Goal: Task Accomplishment & Management: Use online tool/utility

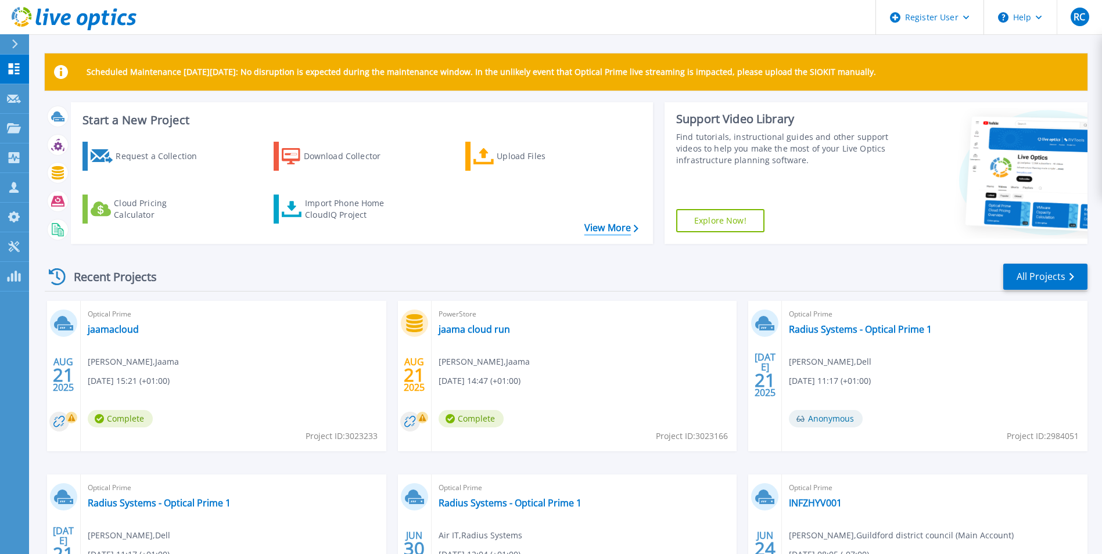
click at [611, 224] on link "View More" at bounding box center [612, 228] width 54 height 11
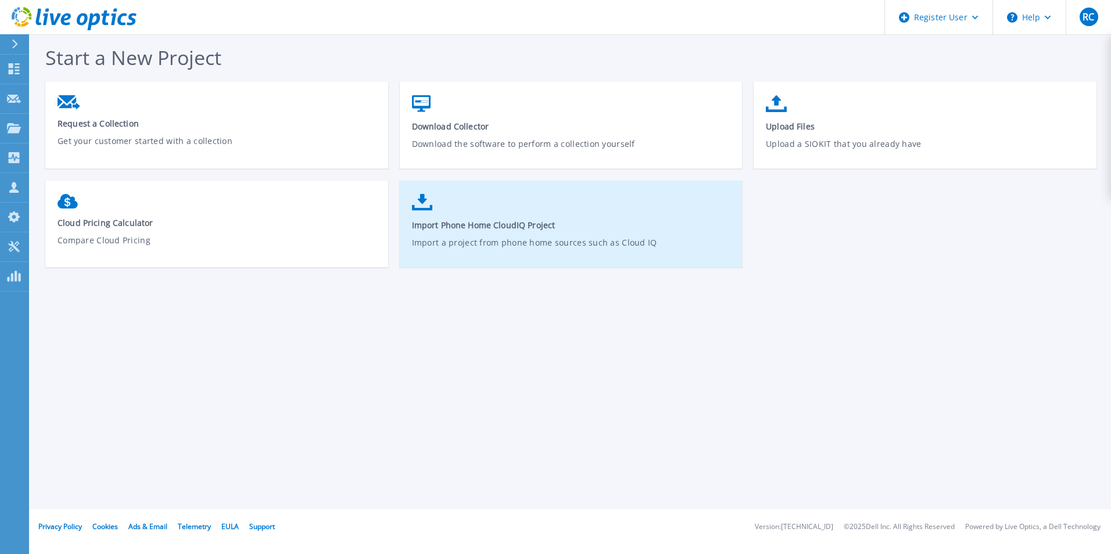
click at [563, 214] on link "Import Phone Home CloudIQ Project Import a project from phone home sources such…" at bounding box center [571, 229] width 343 height 83
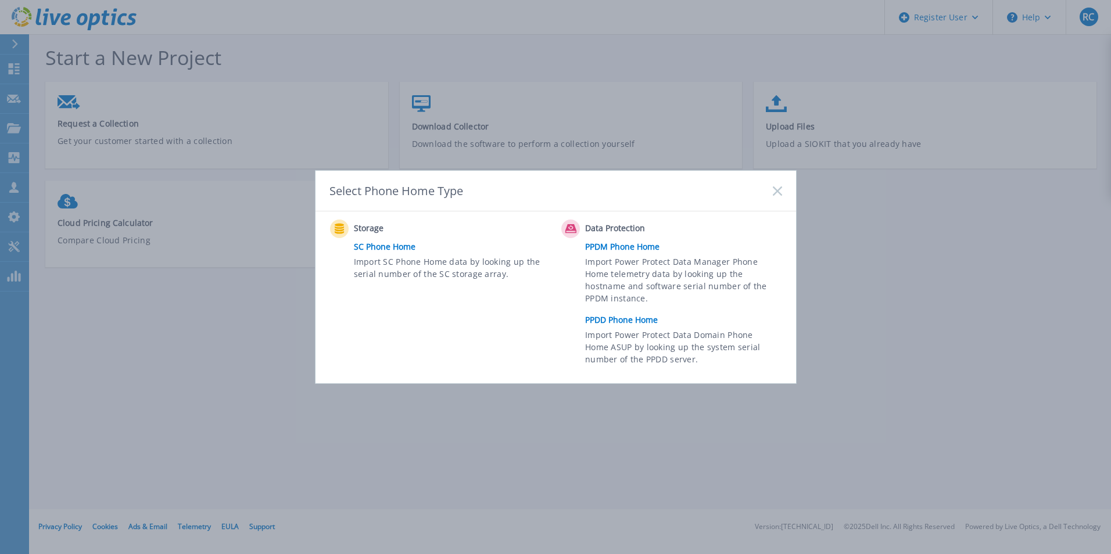
click at [645, 249] on link "PPDM Phone Home" at bounding box center [686, 246] width 202 height 17
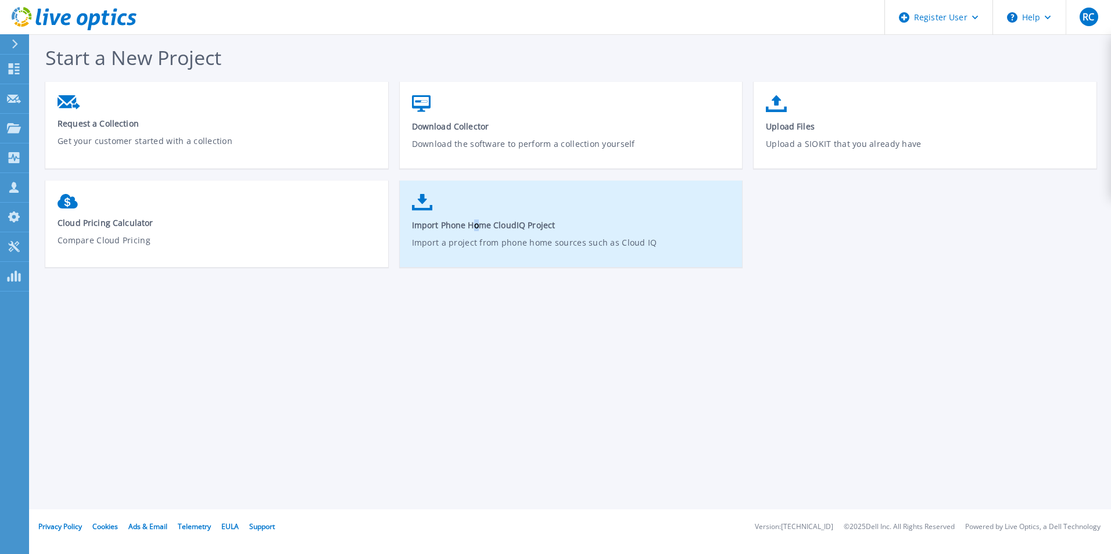
click at [475, 220] on span "Import Phone Home CloudIQ Project" at bounding box center [571, 225] width 319 height 11
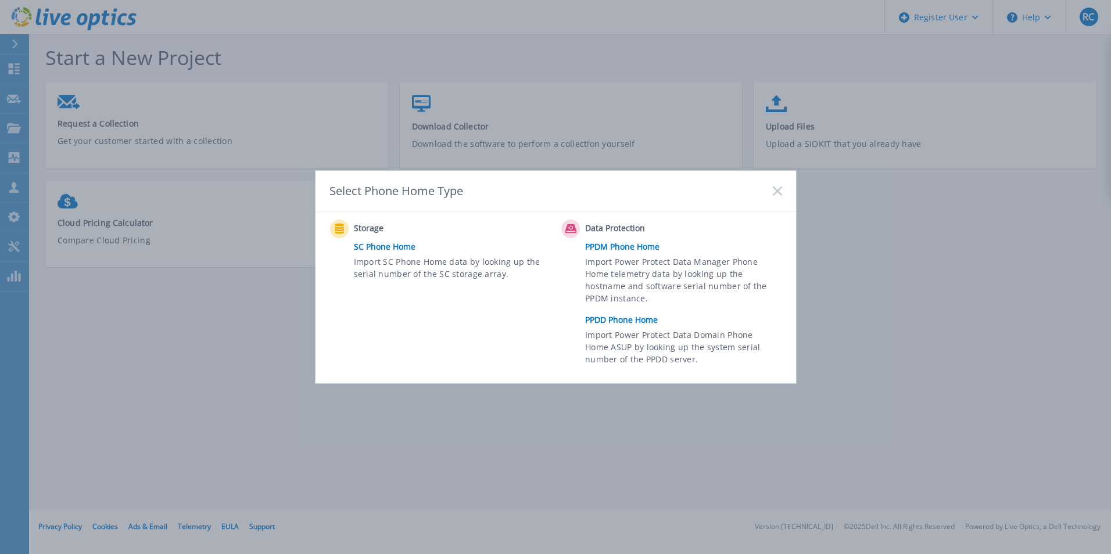
click at [628, 321] on link "PPDD Phone Home" at bounding box center [686, 319] width 202 height 17
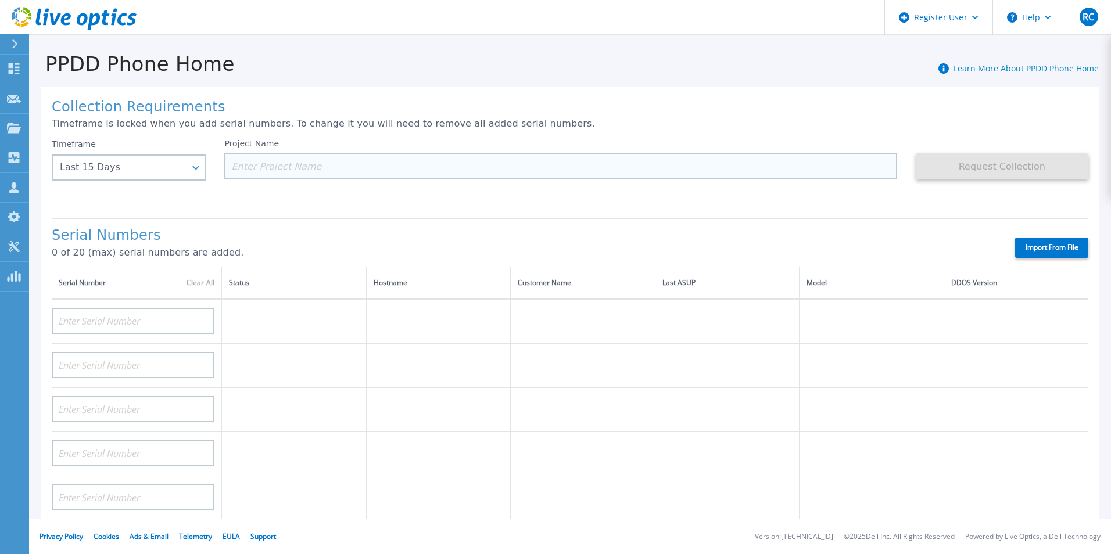
click at [309, 163] on input at bounding box center [560, 166] width 672 height 26
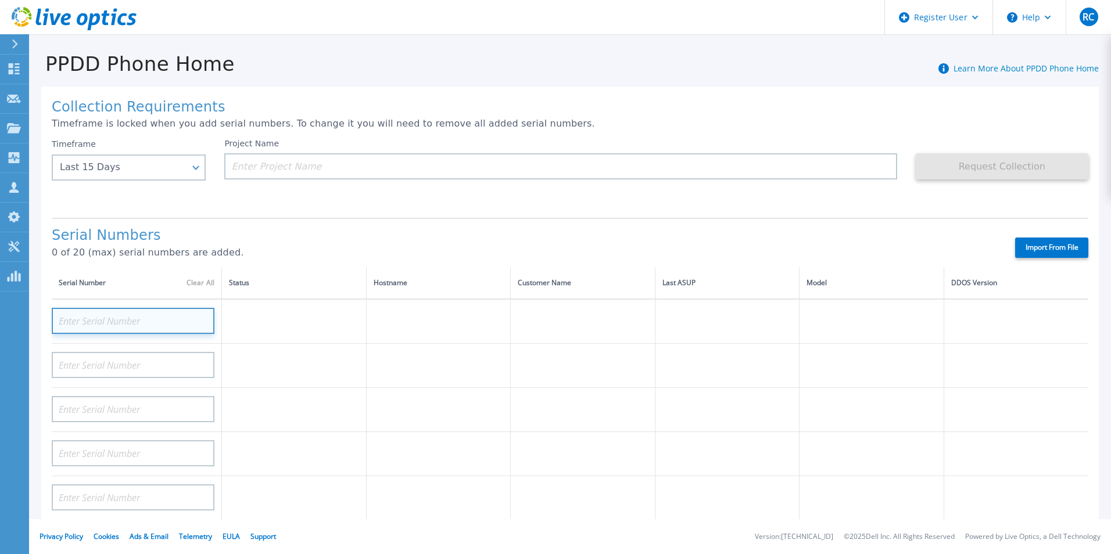
click at [134, 317] on input at bounding box center [133, 321] width 163 height 26
click at [155, 323] on input at bounding box center [133, 321] width 163 height 26
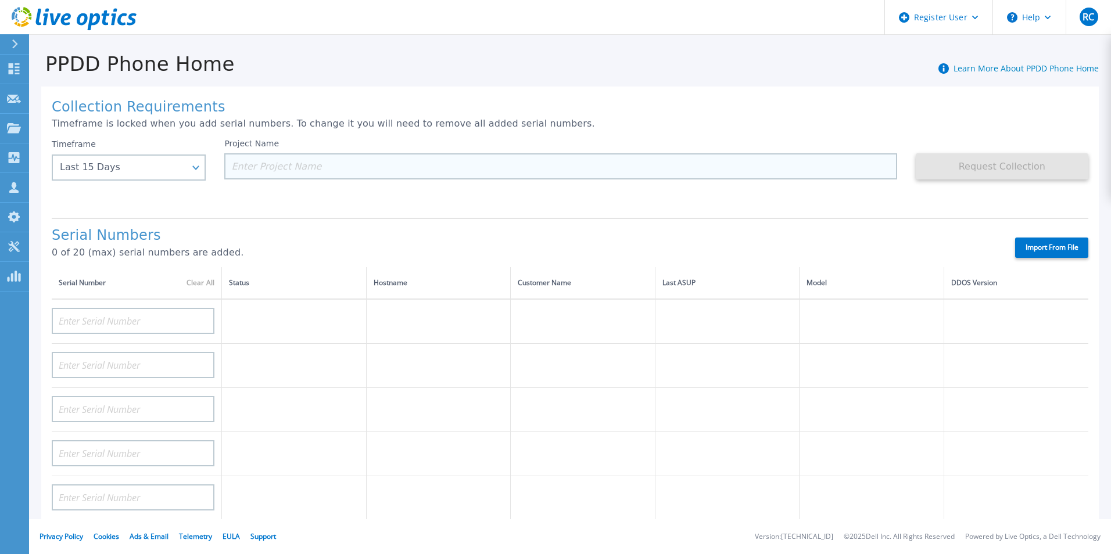
drag, startPoint x: 313, startPoint y: 174, endPoint x: 302, endPoint y: 177, distance: 11.6
click at [311, 172] on input at bounding box center [560, 166] width 672 height 26
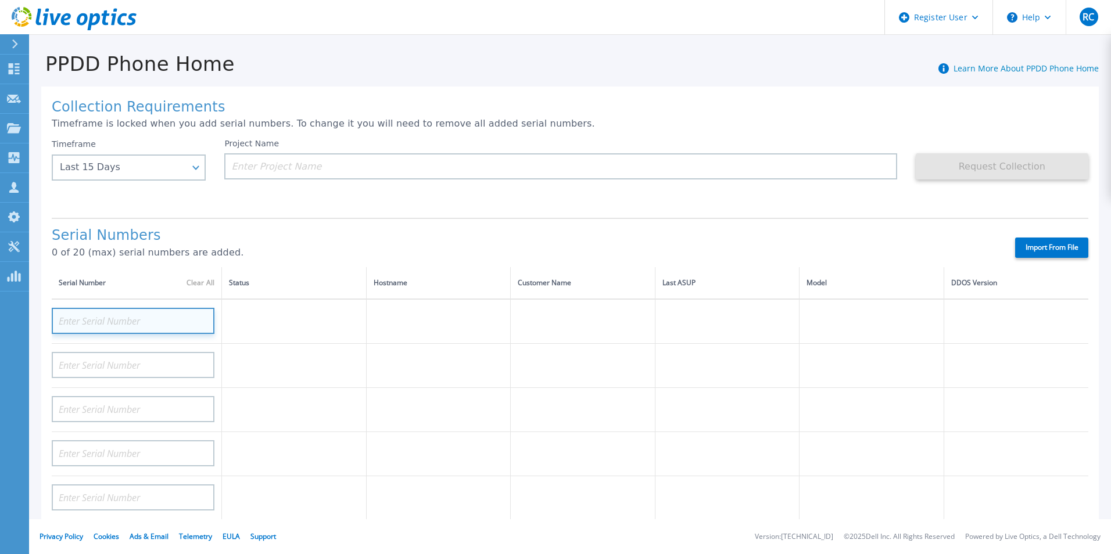
click at [105, 325] on input at bounding box center [133, 321] width 163 height 26
paste input "CRK00231800533"
click at [105, 325] on input "CRK00231800533" at bounding box center [133, 321] width 163 height 26
type input "CRK00231800533"
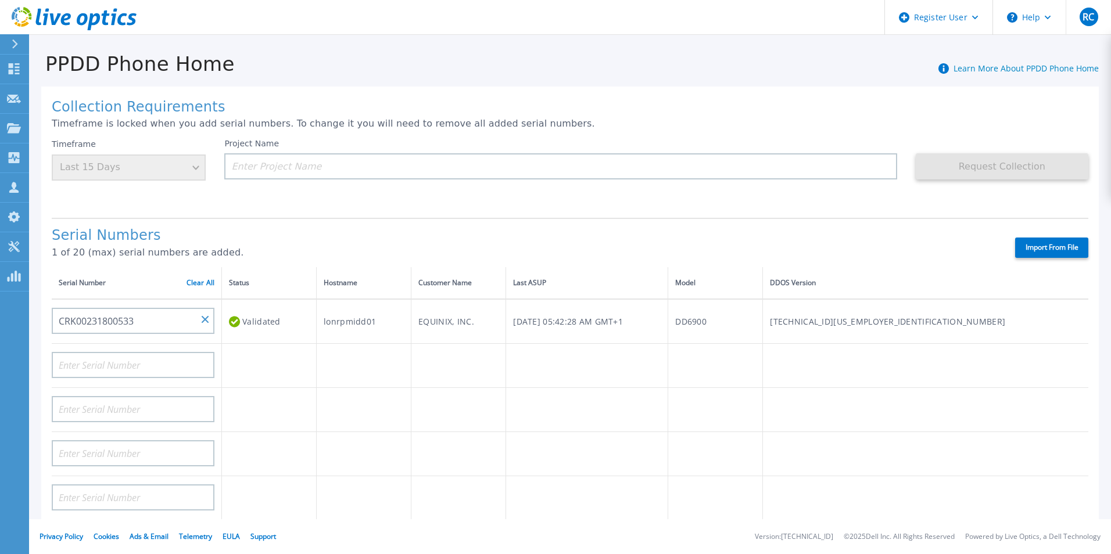
click at [273, 321] on div "Validated" at bounding box center [269, 322] width 80 height 22
click at [273, 319] on div "Validated" at bounding box center [269, 322] width 80 height 22
click at [264, 315] on div "Validated" at bounding box center [269, 322] width 80 height 22
click at [97, 322] on input "CRK00231800533" at bounding box center [133, 321] width 163 height 26
click at [353, 320] on td "lonrpmidd01" at bounding box center [364, 321] width 95 height 45
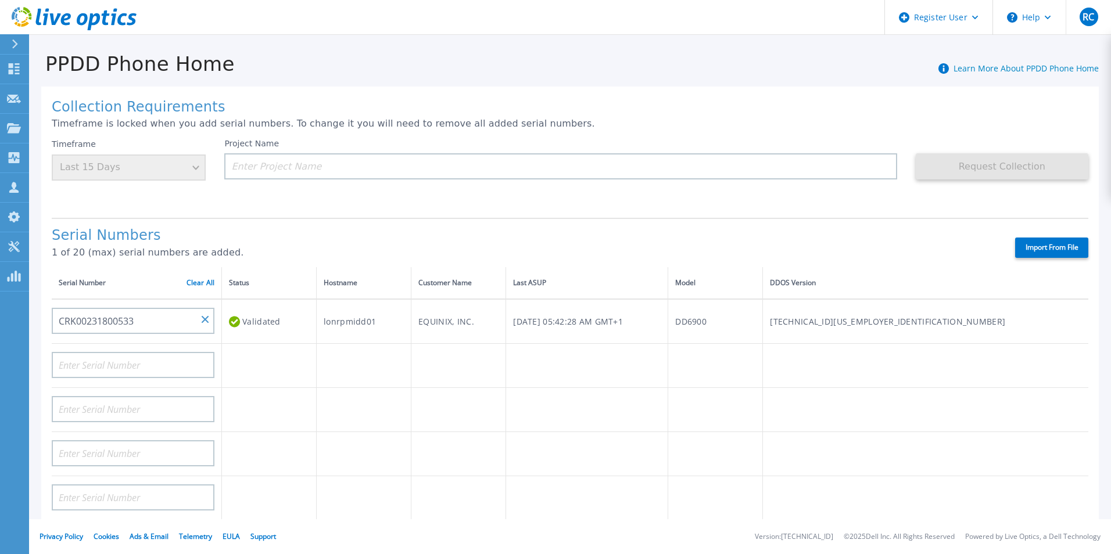
click at [896, 213] on div "Collection Requirements Timeframe is locked when you add serial numbers. To cha…" at bounding box center [570, 415] width 1058 height 657
click at [287, 164] on input at bounding box center [560, 166] width 672 height 26
click at [306, 167] on input at bounding box center [560, 166] width 672 height 26
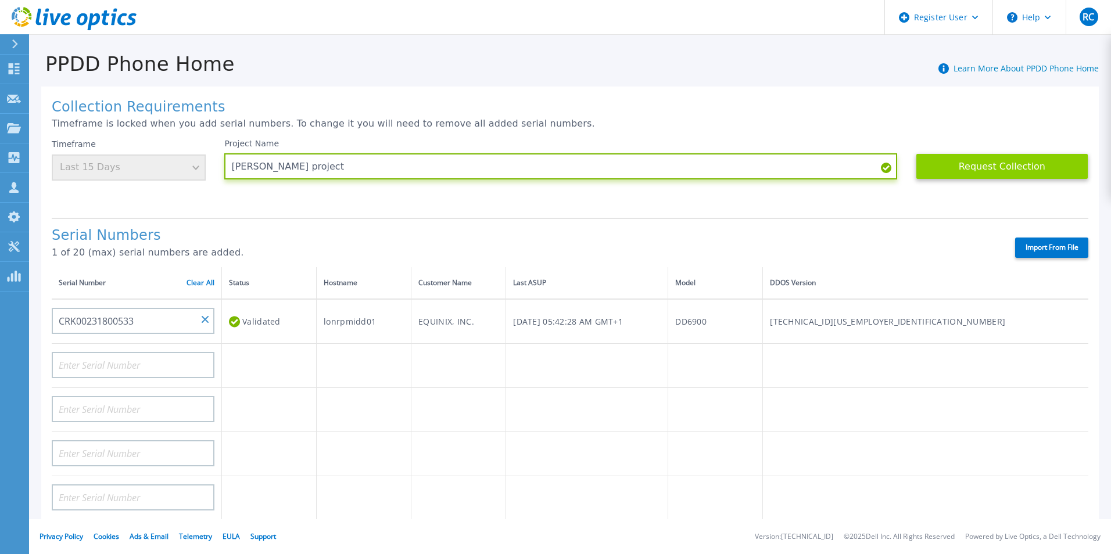
type input "[PERSON_NAME] project"
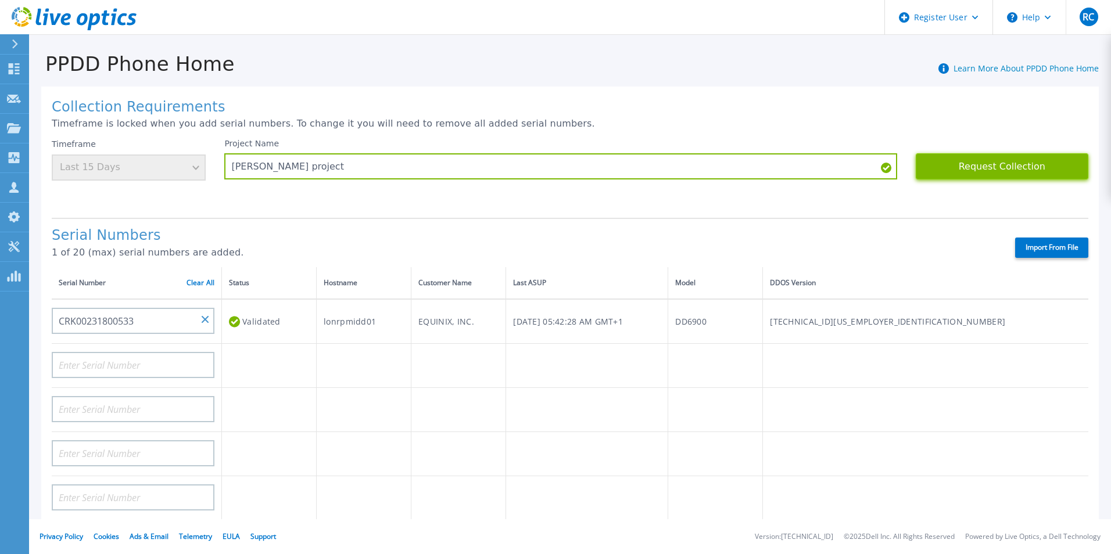
click at [987, 168] on button "Request Collection" at bounding box center [1002, 166] width 173 height 26
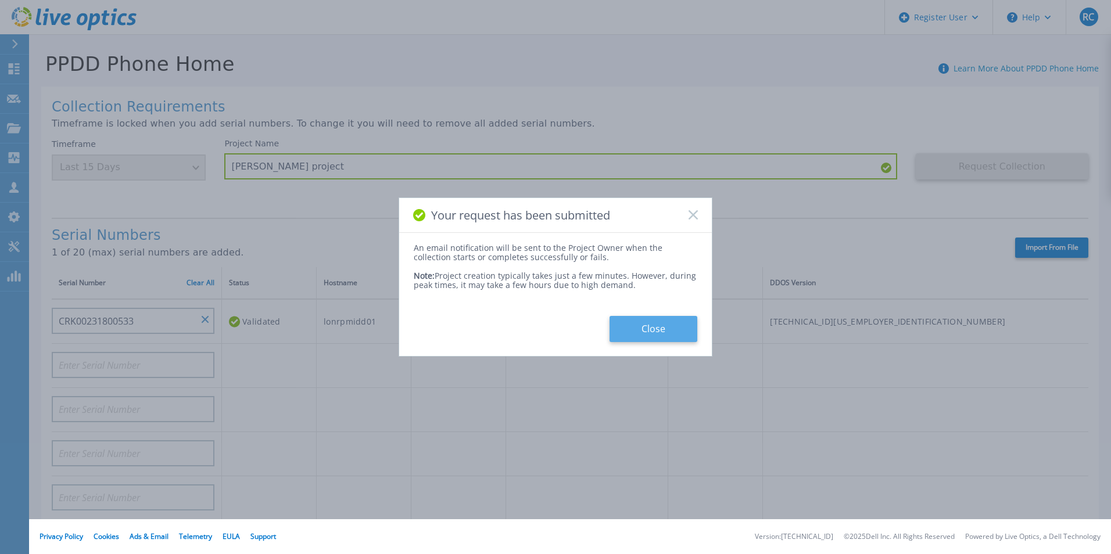
click at [655, 331] on button "Close" at bounding box center [654, 329] width 88 height 26
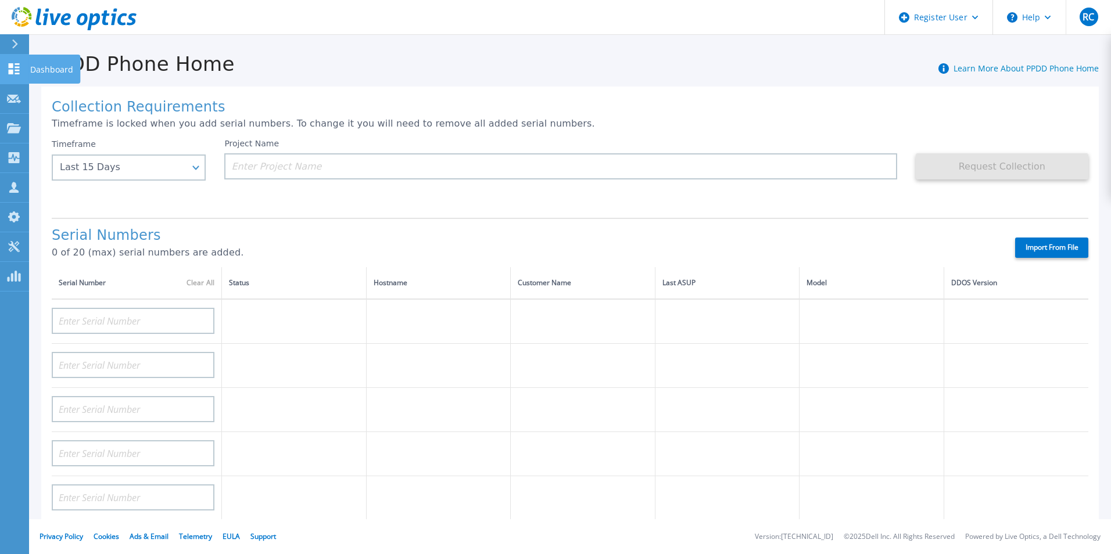
click at [6, 73] on link "Dashboard Dashboard" at bounding box center [14, 70] width 29 height 30
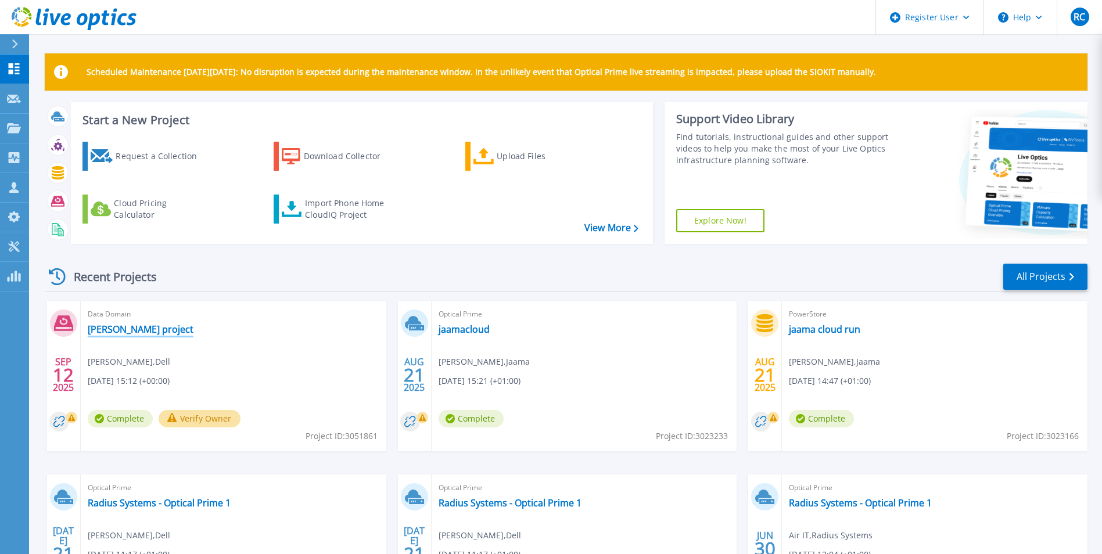
click at [140, 333] on link "[PERSON_NAME] project" at bounding box center [141, 330] width 106 height 12
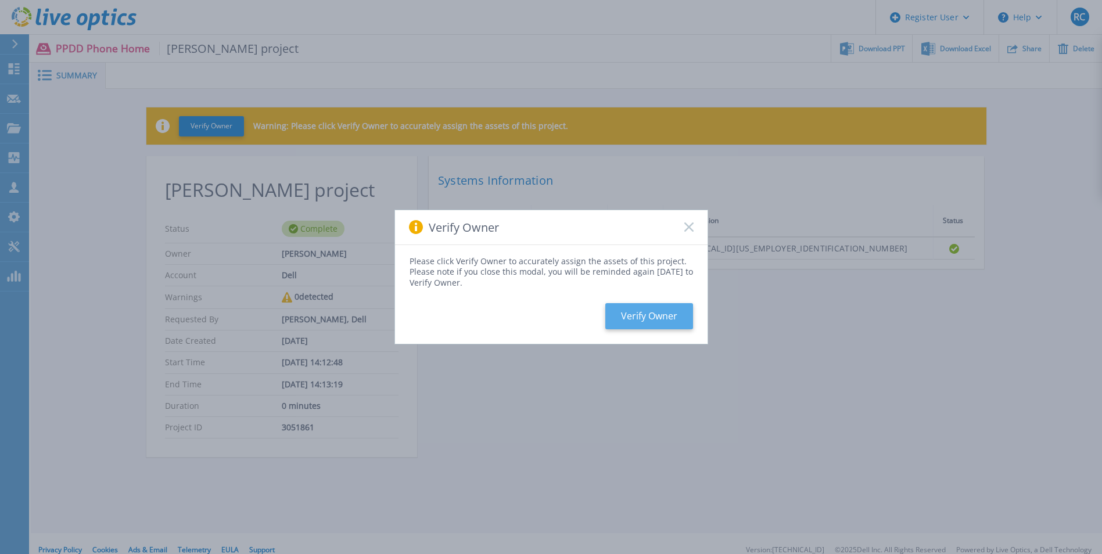
click at [657, 320] on button "Verify Owner" at bounding box center [650, 316] width 88 height 26
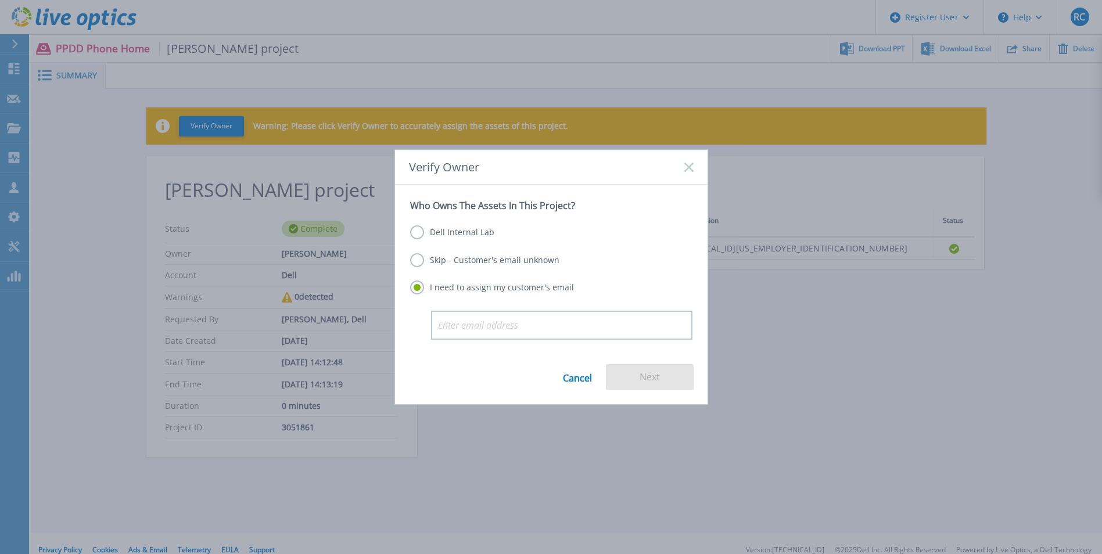
click at [470, 230] on label "Dell Internal Lab" at bounding box center [452, 232] width 84 height 14
click at [0, 0] on input "Dell Internal Lab" at bounding box center [0, 0] width 0 height 0
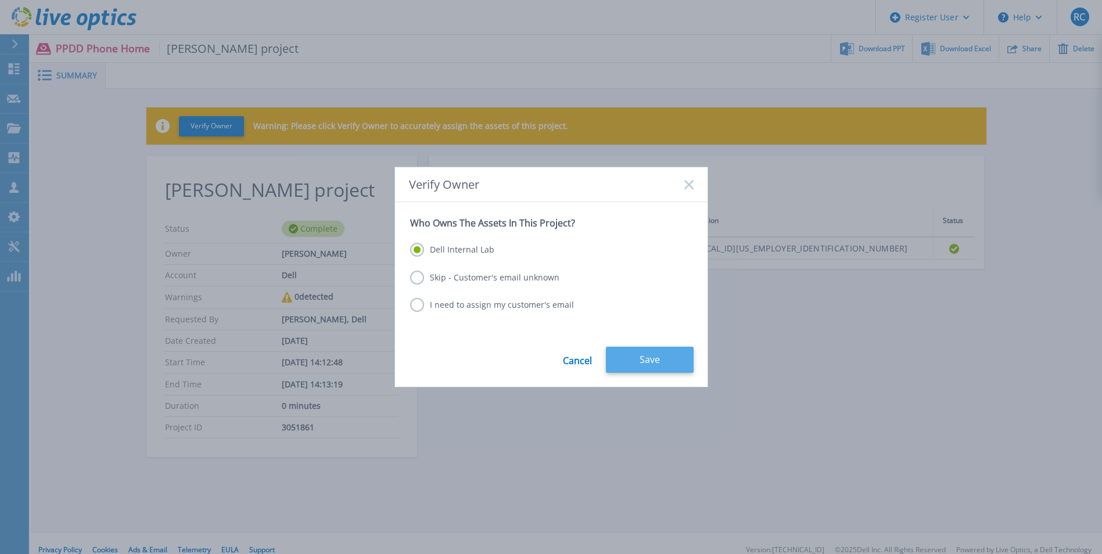
click at [661, 361] on button "Save" at bounding box center [650, 360] width 88 height 26
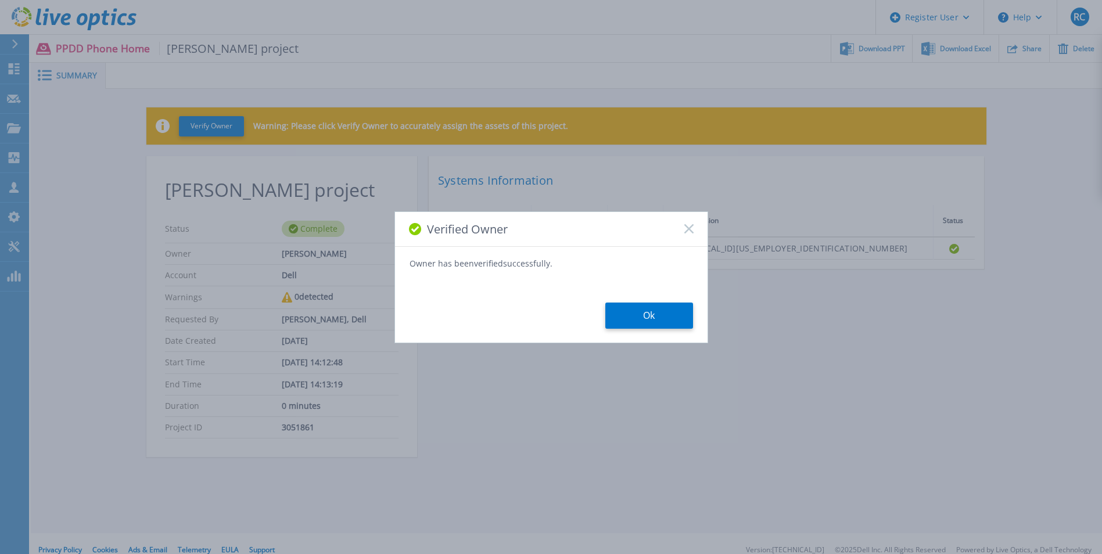
click at [643, 309] on button "Ok" at bounding box center [650, 316] width 88 height 26
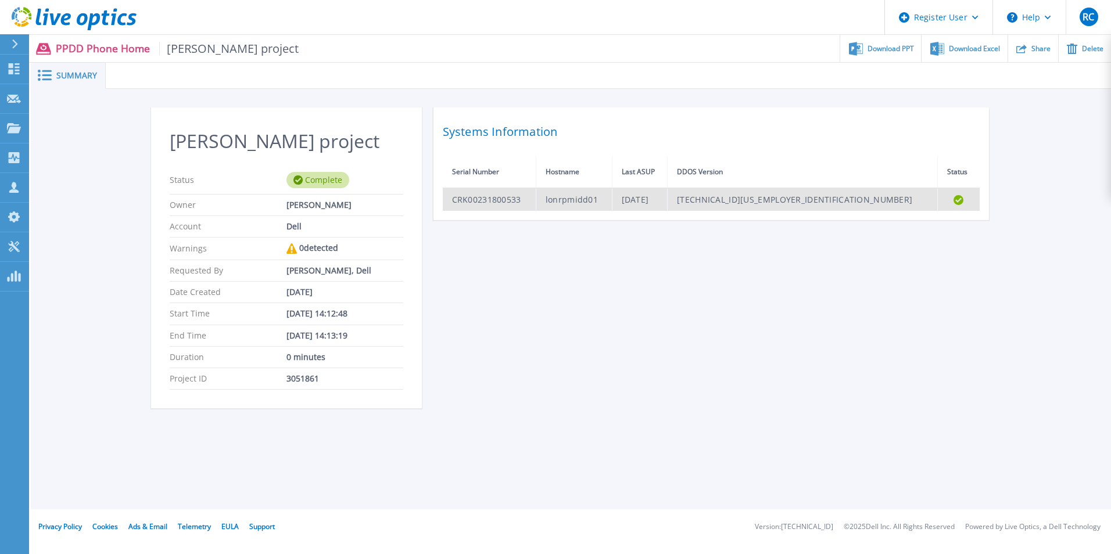
click at [532, 202] on td "CRK00231800533" at bounding box center [490, 199] width 94 height 23
click at [581, 198] on td "lonrpmidd01" at bounding box center [574, 199] width 76 height 23
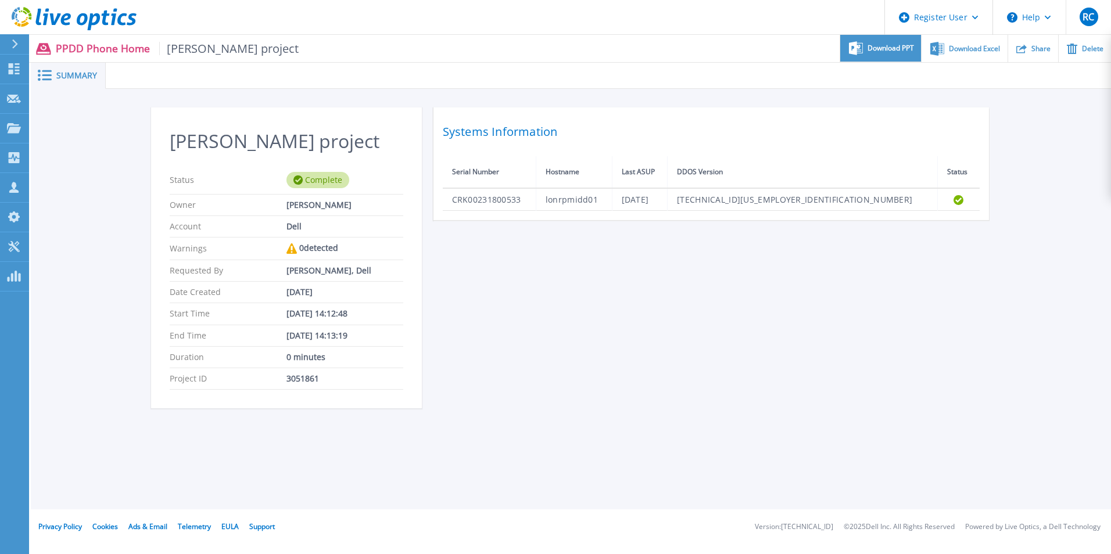
click at [908, 52] on span "Download PPT" at bounding box center [891, 48] width 46 height 7
